Goal: Information Seeking & Learning: Learn about a topic

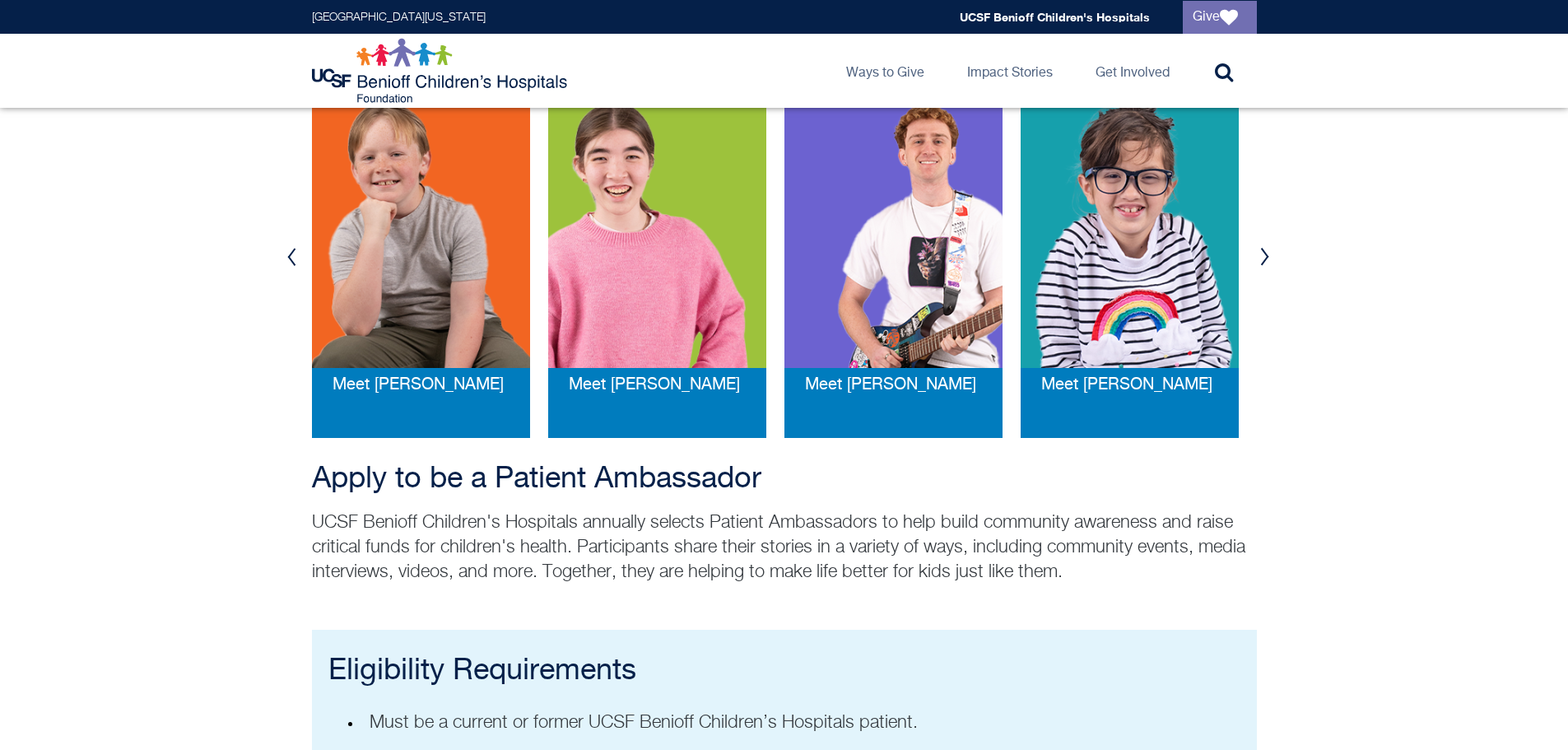
scroll to position [329, 0]
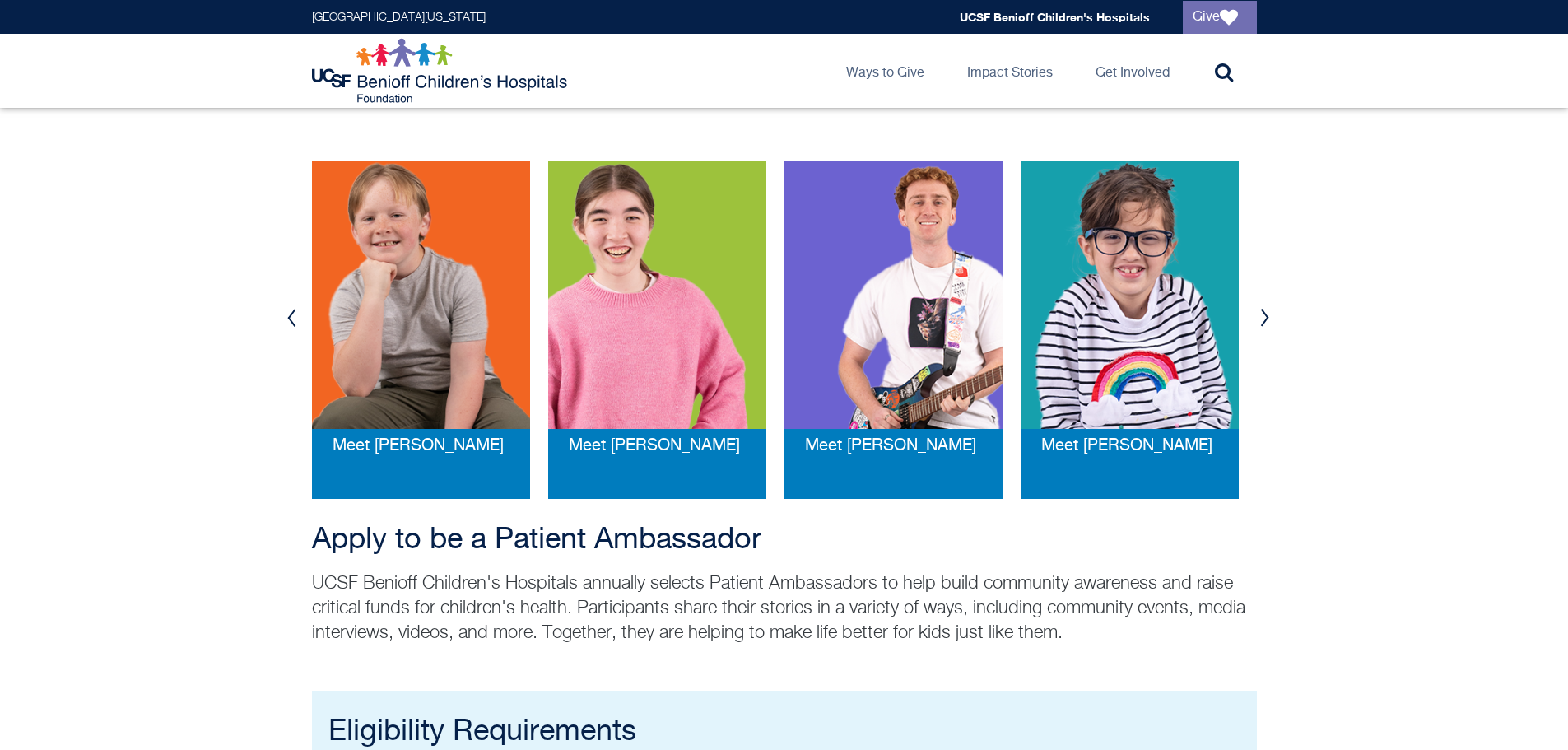
click at [1258, 315] on button "Next" at bounding box center [1264, 318] width 24 height 50
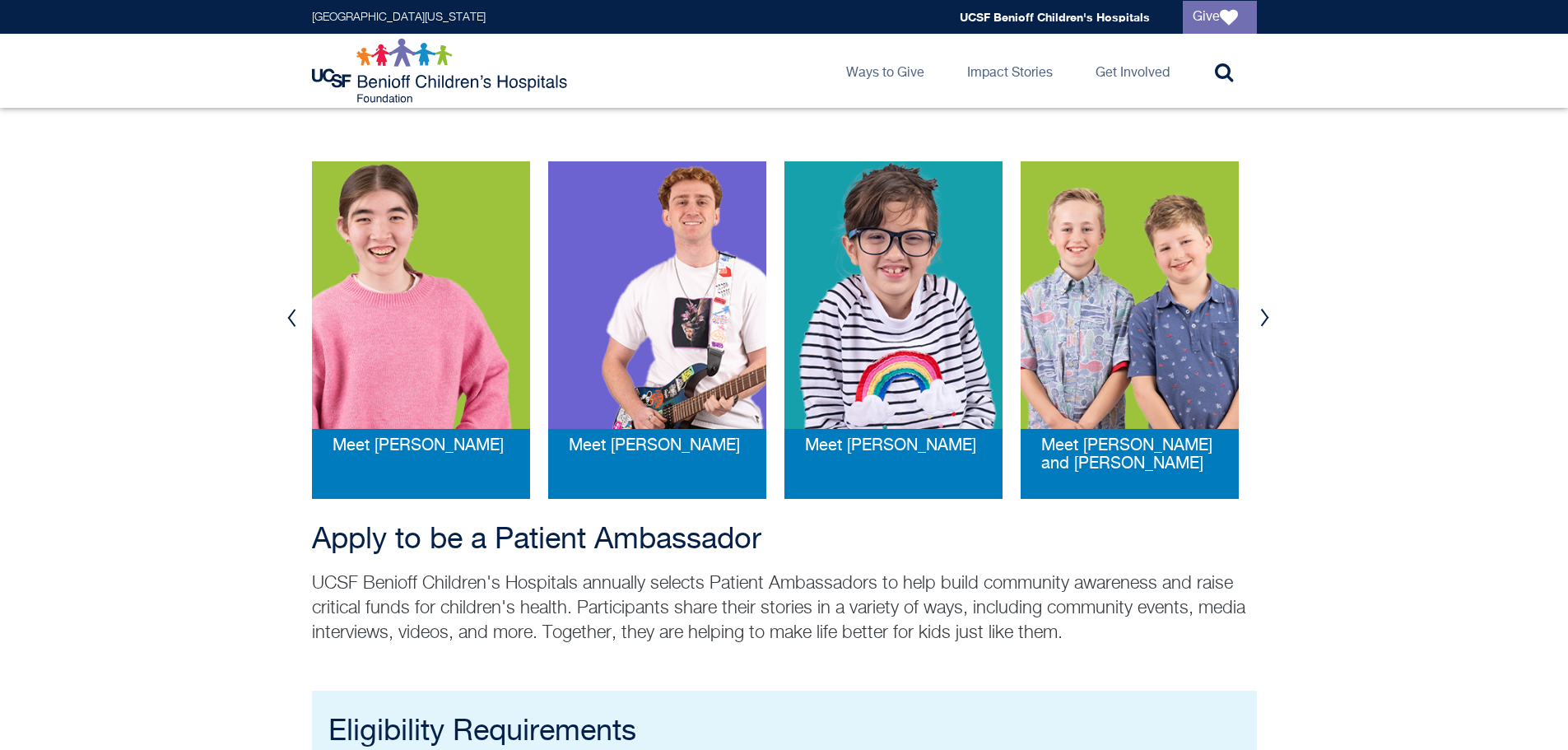
click at [1260, 316] on button "Next" at bounding box center [1264, 318] width 24 height 50
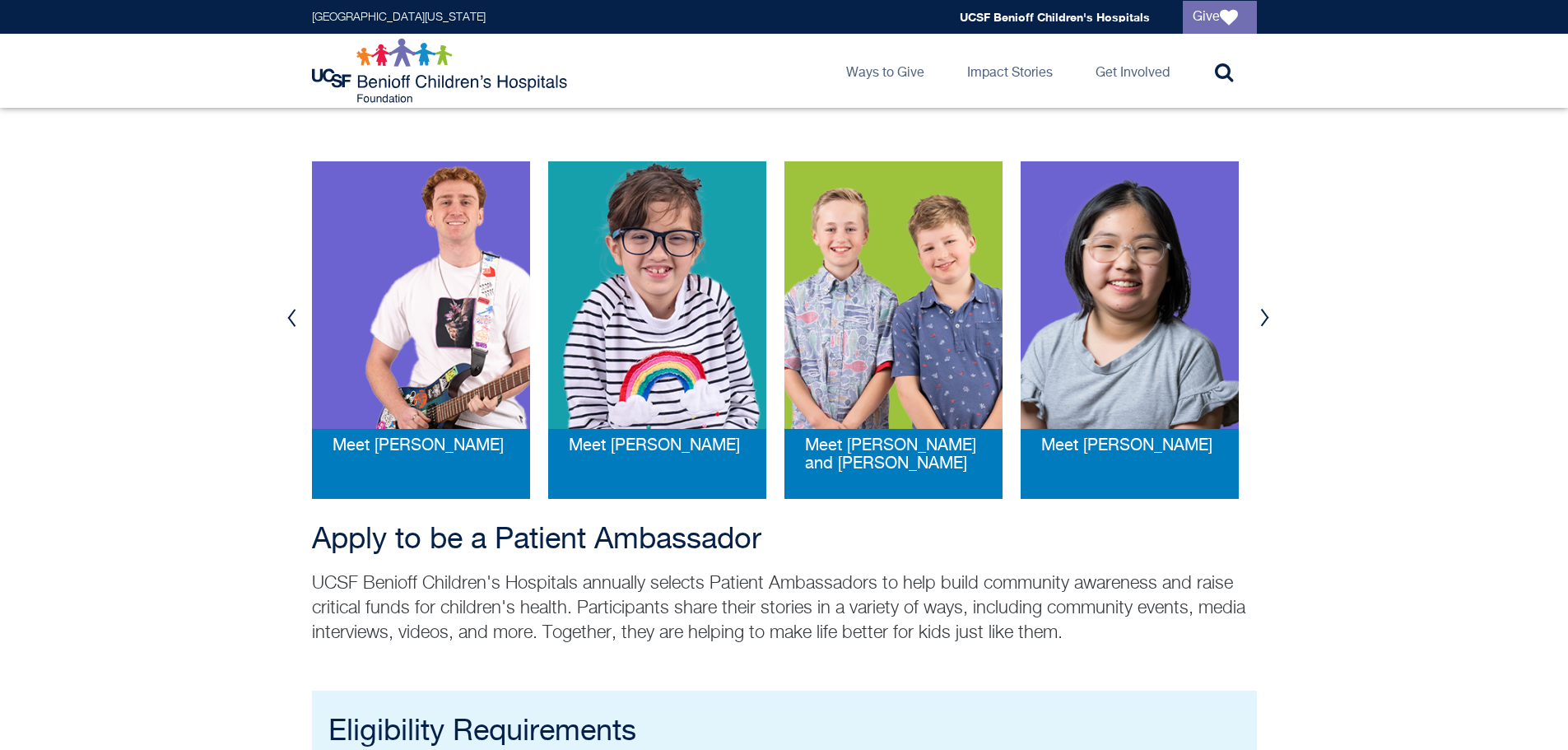
click at [1268, 314] on button "Next" at bounding box center [1264, 318] width 24 height 50
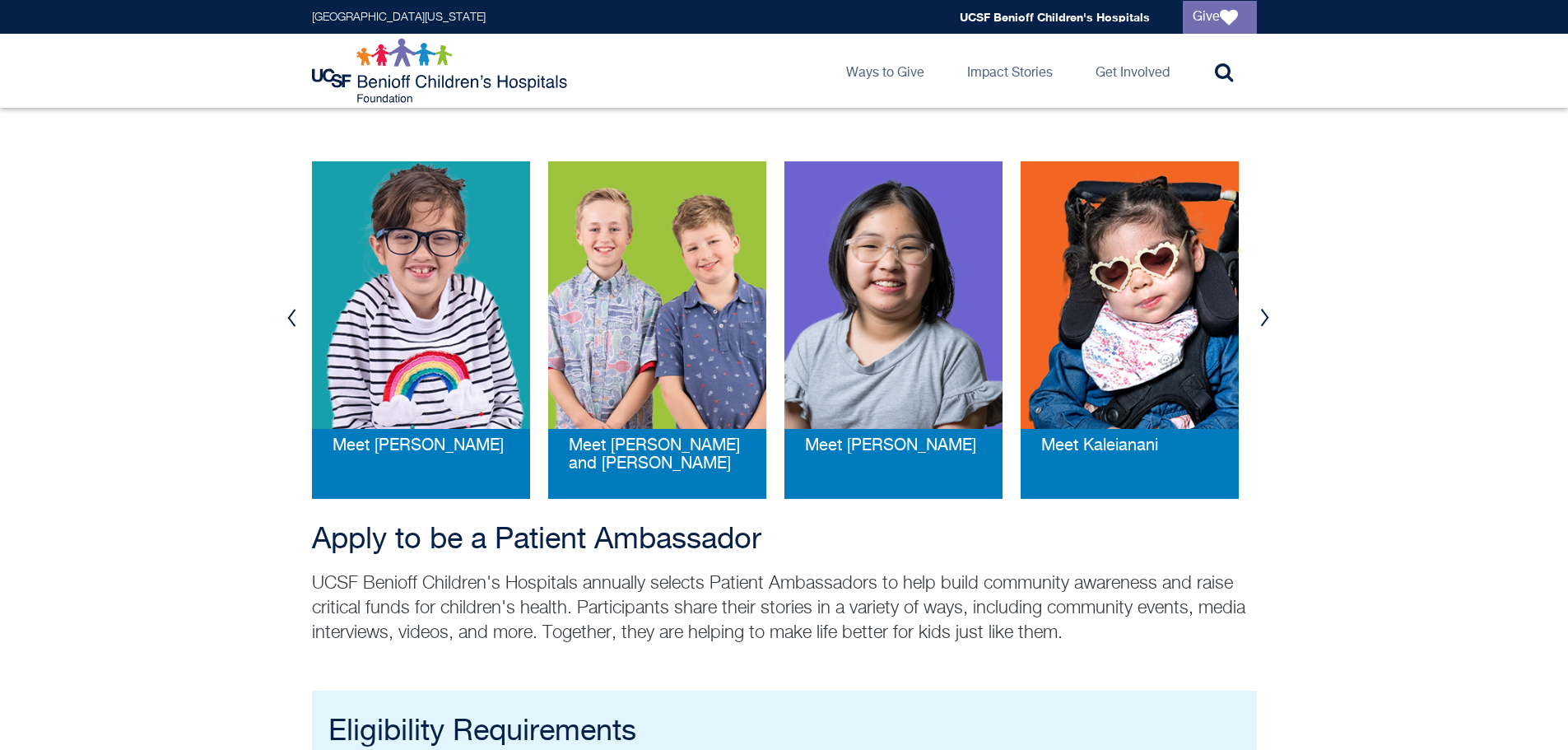
click at [1269, 314] on button "Next" at bounding box center [1264, 318] width 24 height 50
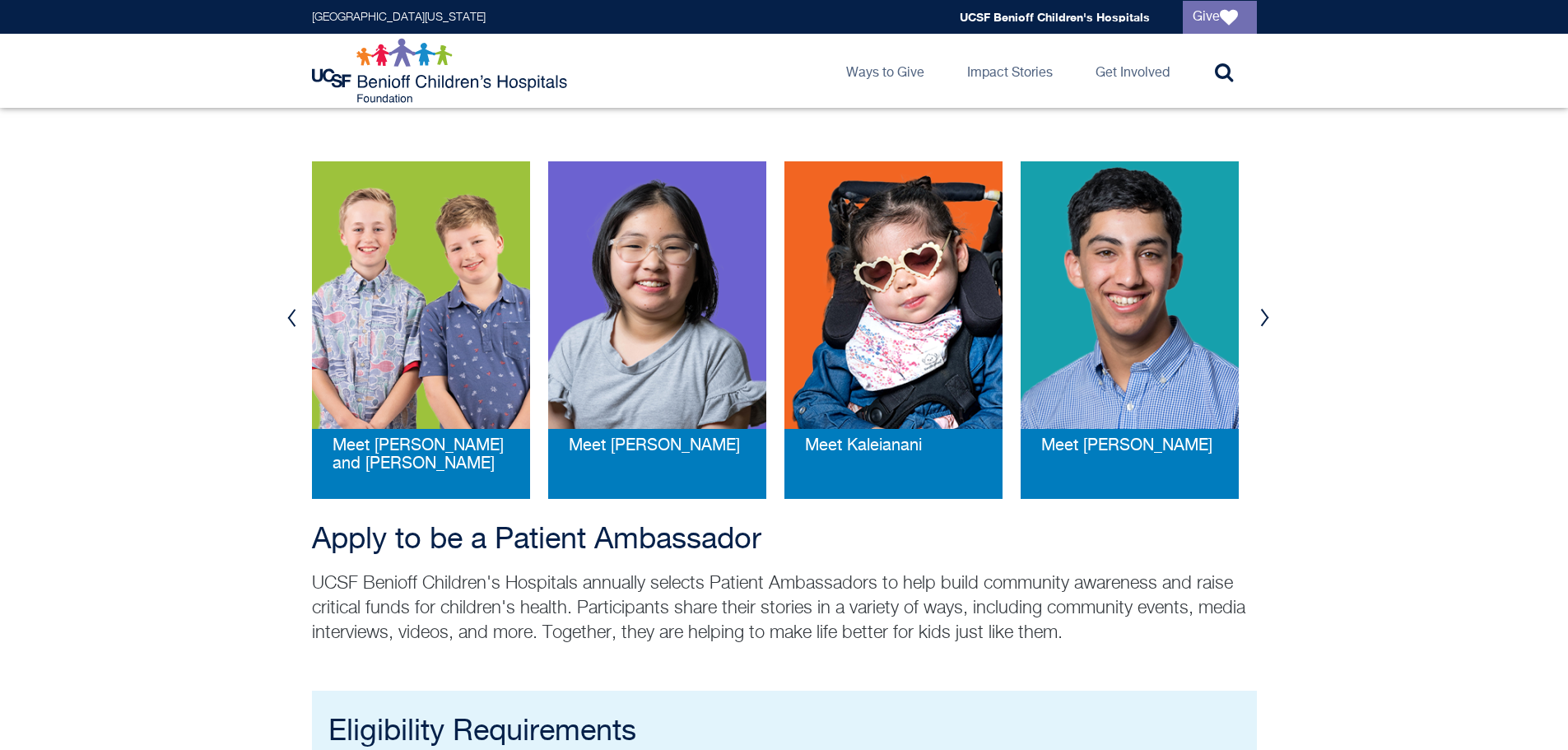
click at [1270, 314] on button "Next" at bounding box center [1264, 318] width 24 height 50
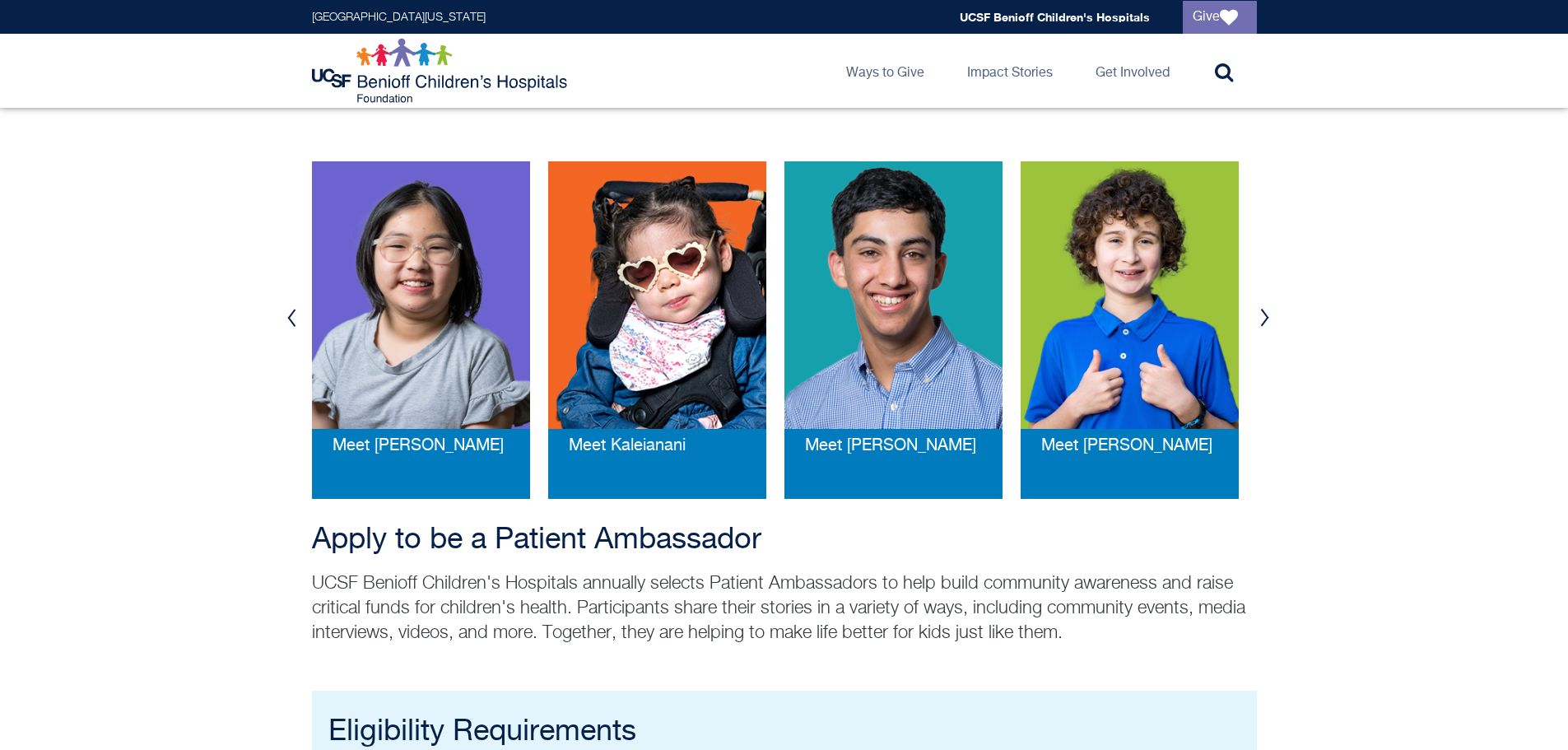
click at [1273, 314] on button "Next" at bounding box center [1264, 318] width 24 height 50
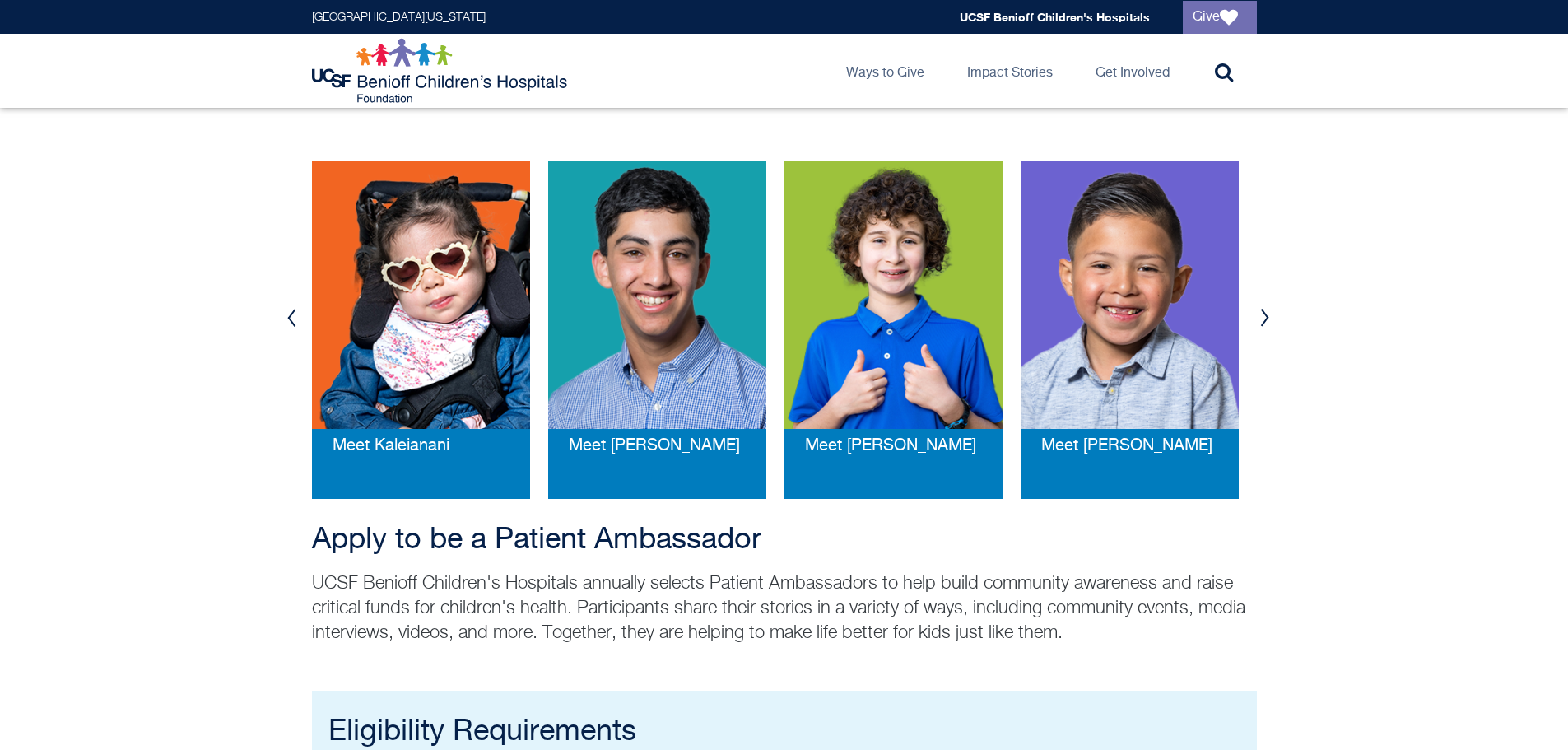
click at [1119, 445] on div "Meet [PERSON_NAME]" at bounding box center [1130, 458] width 218 height 82
click at [1062, 440] on span "Meet [PERSON_NAME]" at bounding box center [1127, 445] width 171 height 17
